Goal: Find specific page/section: Find specific page/section

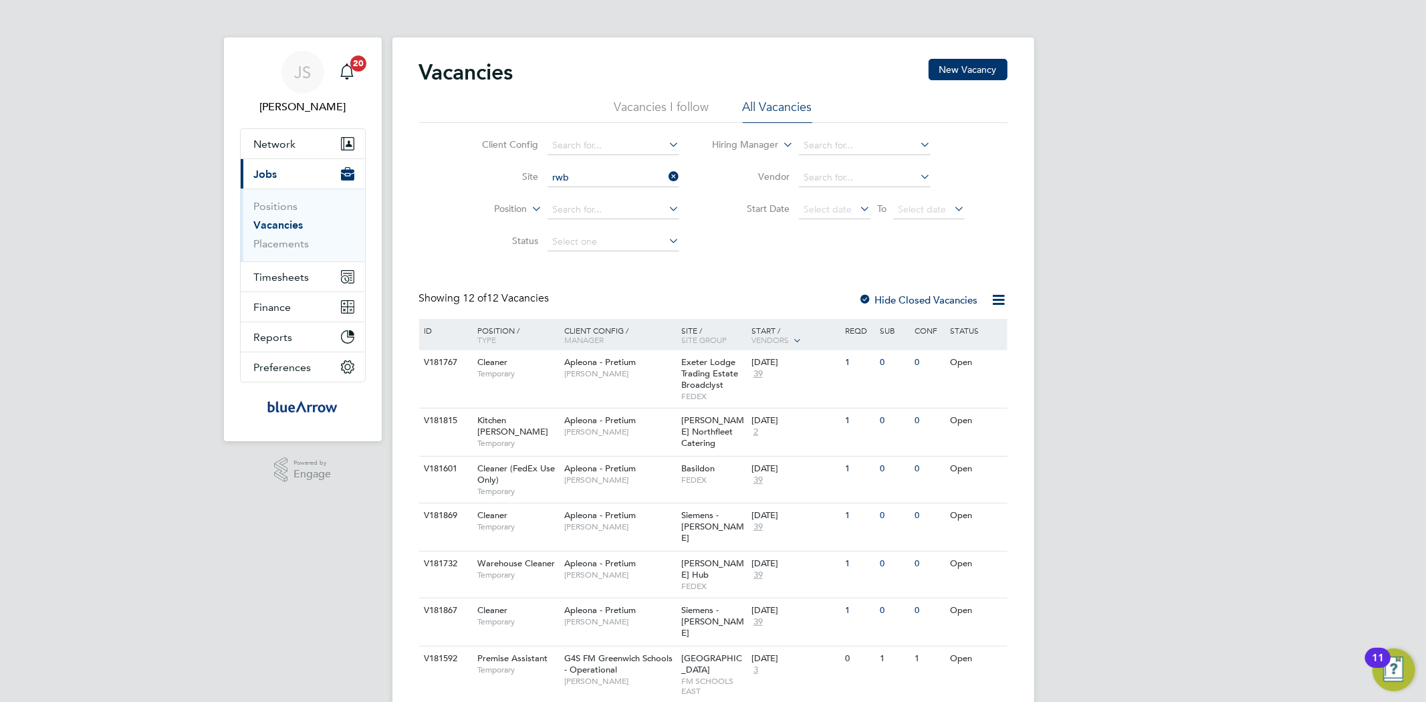
click at [611, 197] on li "Royal Wootton Basset Academy ( RWB A) g4s" at bounding box center [627, 196] width 161 height 18
type input "Royal Wootton Basset Academy (RWBA) g4s"
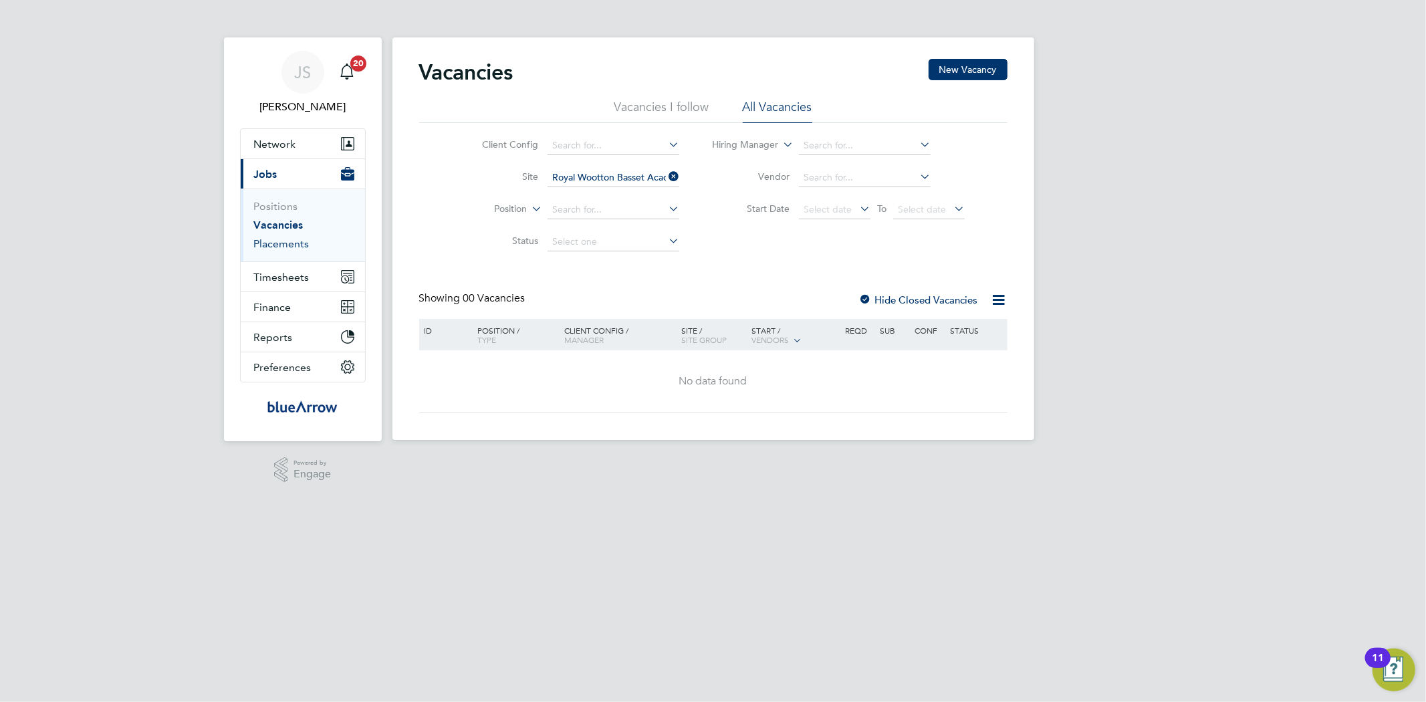
click at [293, 239] on link "Placements" at bounding box center [281, 243] width 55 height 13
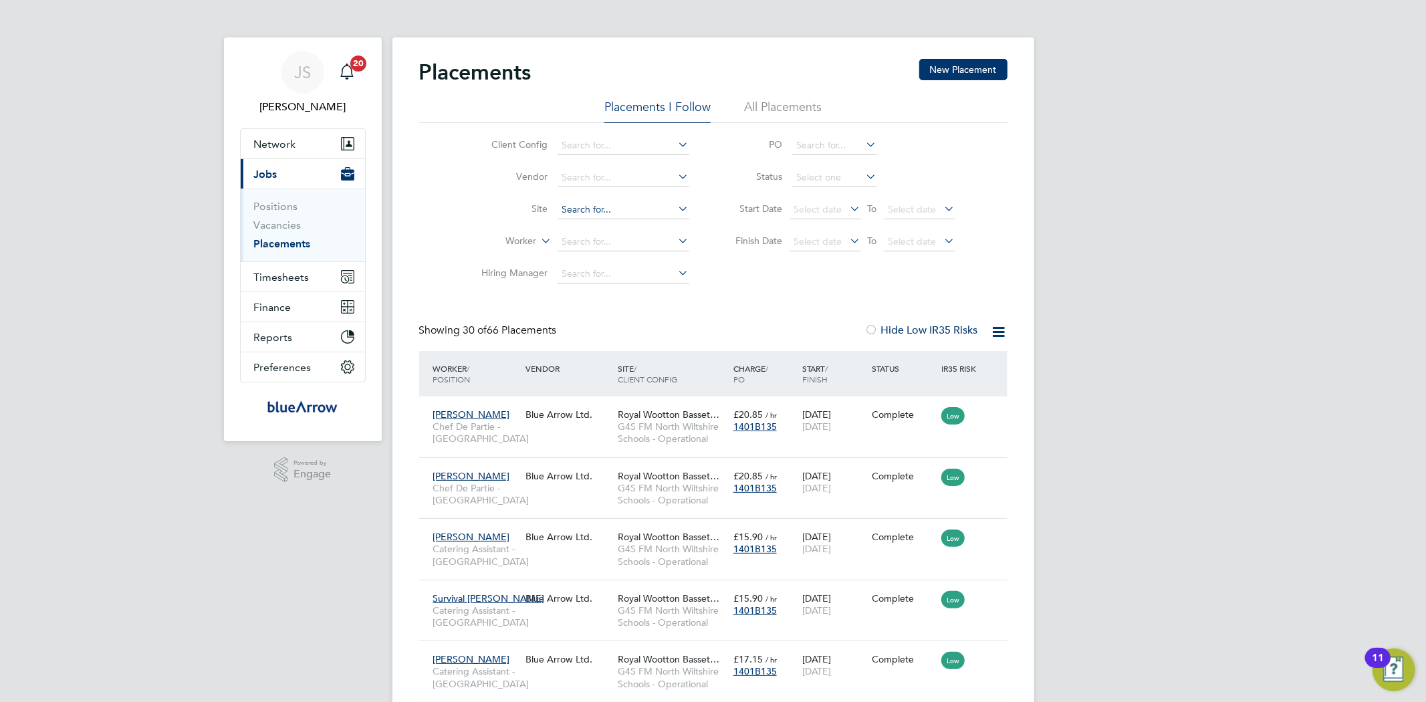
click at [583, 211] on input at bounding box center [623, 209] width 132 height 19
click at [591, 225] on li "Royal Wootton Basset Academy ( RWB A) g4s" at bounding box center [636, 228] width 161 height 18
type input "Royal Wootton Basset Academy (RWBA) g4s"
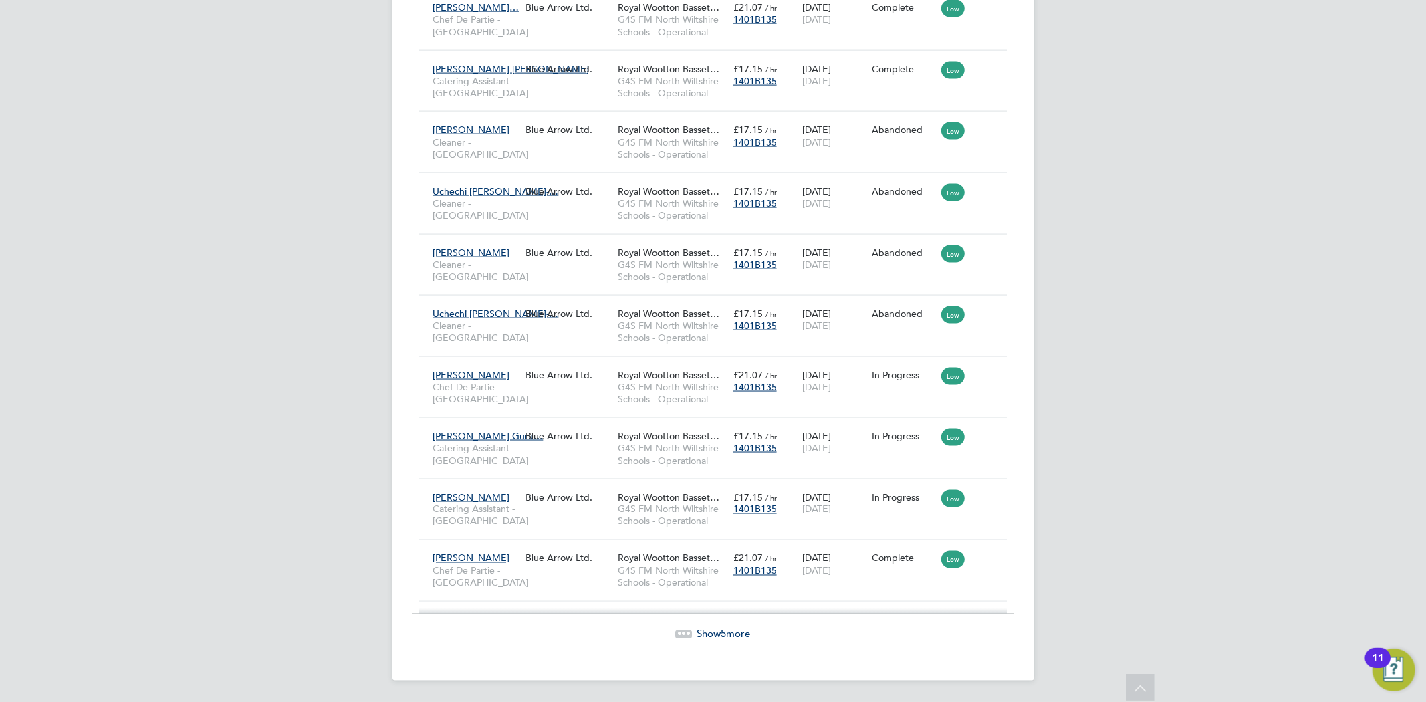
click at [724, 629] on span "5" at bounding box center [723, 634] width 5 height 13
